Goal: Transaction & Acquisition: Purchase product/service

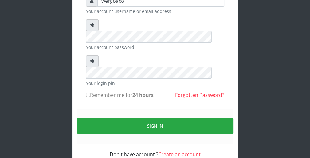
scroll to position [57, 0]
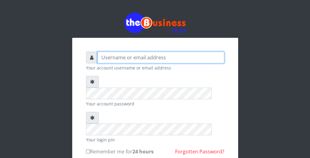
type input "wergbac8"
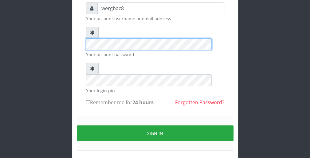
scroll to position [57, 0]
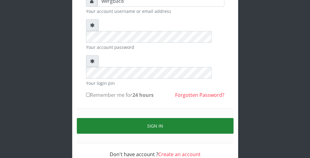
click at [219, 118] on button "Sign in" at bounding box center [155, 126] width 157 height 16
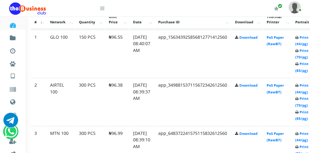
scroll to position [345, 25]
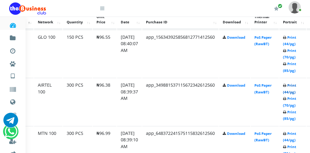
click at [289, 93] on link "Print (44/pg)" at bounding box center [289, 88] width 13 height 11
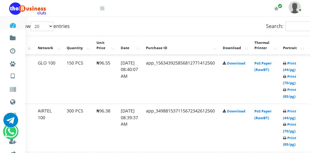
scroll to position [345, 25]
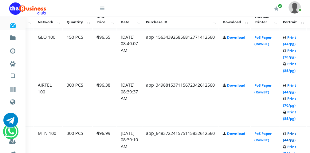
click at [294, 138] on link "Print (44/pg)" at bounding box center [289, 136] width 13 height 11
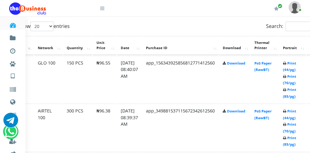
scroll to position [345, 25]
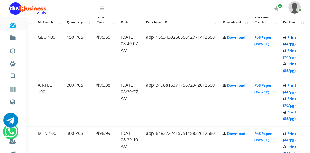
click at [290, 45] on link "Print (44/pg)" at bounding box center [289, 40] width 13 height 11
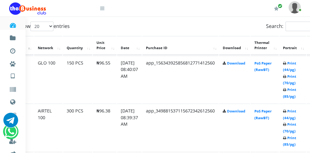
scroll to position [345, 25]
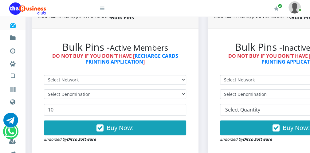
scroll to position [160, 0]
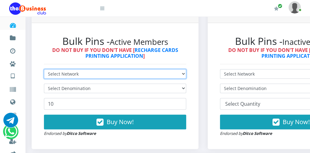
click at [121, 73] on select "Select Network MTN Globacom 9Mobile Airtel" at bounding box center [115, 74] width 142 height 10
select select "MTN"
click at [44, 69] on select "Select Network MTN Globacom 9Mobile Airtel" at bounding box center [115, 74] width 142 height 10
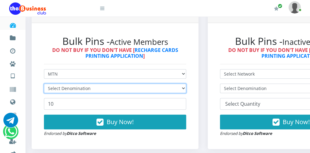
click at [92, 87] on select "Select Denomination" at bounding box center [115, 89] width 142 height 10
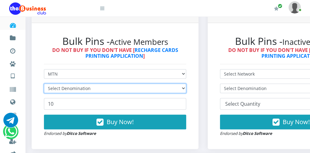
click at [92, 87] on select "Select Denomination" at bounding box center [115, 89] width 142 height 10
click at [92, 87] on select "Select Denomination MTN NGN100 - ₦96.99 MTN NGN200 - ₦193.98 MTN NGN400 - ₦387.…" at bounding box center [115, 89] width 142 height 10
select select "193.98-200"
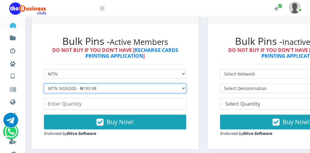
click at [44, 84] on select "Select Denomination MTN NGN100 - ₦96.99 MTN NGN200 - ₦193.98 MTN NGN400 - ₦387.…" at bounding box center [115, 89] width 142 height 10
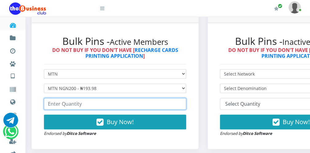
click at [82, 106] on input "number" at bounding box center [115, 104] width 142 height 12
click at [181, 106] on input "50" at bounding box center [115, 104] width 142 height 12
type input "49"
click at [181, 106] on input "49" at bounding box center [115, 104] width 142 height 12
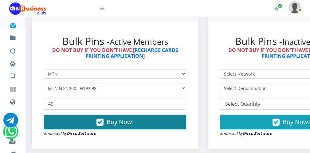
drag, startPoint x: 172, startPoint y: 114, endPoint x: 170, endPoint y: 116, distance: 3.3
click at [170, 116] on form "Select Network MTN Globacom 9Mobile Airtel Select Denomination MTN NGN100 - ₦96…" at bounding box center [115, 103] width 142 height 68
click at [170, 116] on button "Buy Now!" at bounding box center [115, 122] width 142 height 15
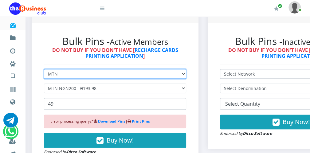
click at [138, 74] on select "Select Network MTN Globacom 9Mobile Airtel" at bounding box center [115, 74] width 142 height 10
select select "Airtel"
click at [44, 69] on select "Select Network MTN Globacom 9Mobile Airtel" at bounding box center [115, 74] width 142 height 10
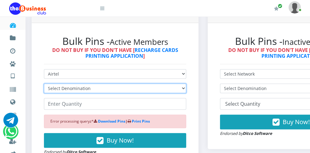
click at [106, 90] on select "Select Denomination Airtel NGN100 - ₦96.38 Airtel NGN200 - ₦192.76 Airtel NGN50…" at bounding box center [115, 89] width 142 height 10
select select "192.76-200"
click at [44, 84] on select "Select Denomination Airtel NGN100 - ₦96.38 Airtel NGN200 - ₦192.76 Airtel NGN50…" at bounding box center [115, 89] width 142 height 10
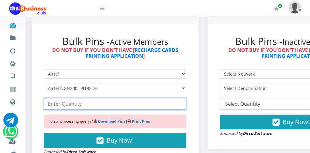
click at [96, 106] on input "number" at bounding box center [115, 104] width 142 height 12
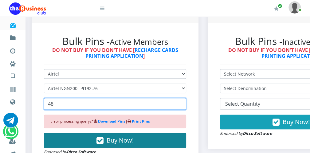
type input "48"
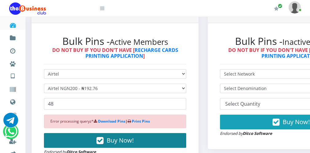
click at [105, 136] on button "Buy Now!" at bounding box center [115, 140] width 142 height 15
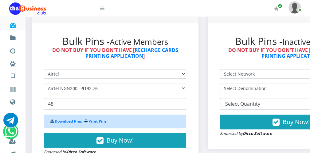
click at [102, 10] on icon at bounding box center [102, 8] width 4 height 5
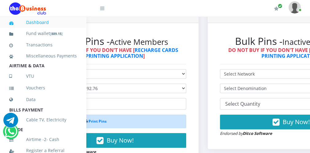
scroll to position [134, 0]
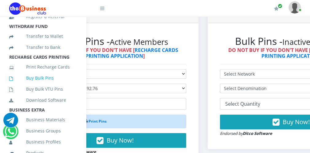
click at [62, 85] on link "Buy Bulk Pins" at bounding box center [43, 78] width 68 height 14
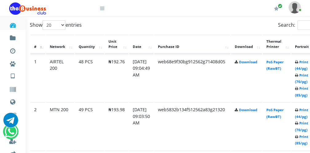
scroll to position [320, 25]
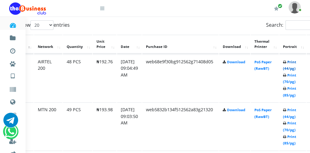
click at [290, 68] on link "Print (44/pg)" at bounding box center [289, 65] width 13 height 11
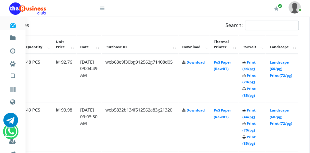
scroll to position [320, 59]
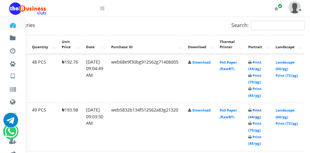
click at [256, 116] on link "Print (44/pg)" at bounding box center [255, 113] width 13 height 11
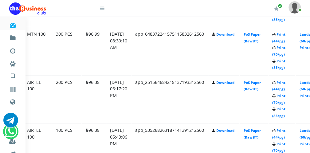
scroll to position [540, 35]
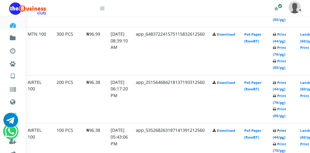
click at [284, 136] on link "Print (44/pg)" at bounding box center [279, 133] width 13 height 11
